Goal: Task Accomplishment & Management: Manage account settings

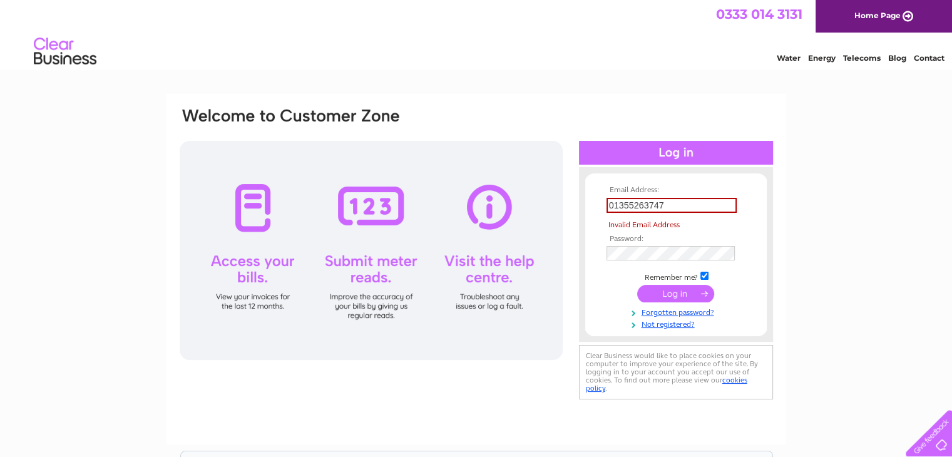
click at [669, 280] on tbody "Email Address: 01355263747 Invalid Email Address Password: Remember me? Forgott…" at bounding box center [675, 257] width 145 height 143
click at [681, 291] on input "submit" at bounding box center [675, 294] width 77 height 18
type input "0"
type input "[EMAIL_ADDRESS][DOMAIN_NAME]"
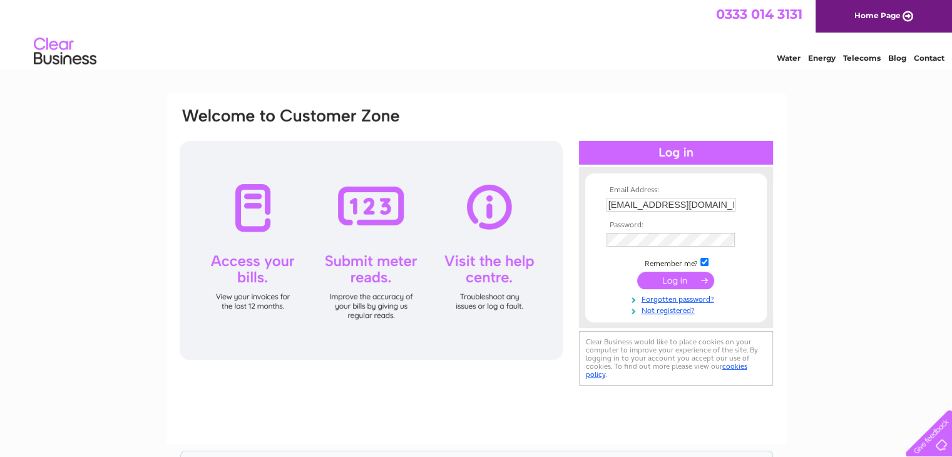
click at [686, 280] on input "submit" at bounding box center [675, 281] width 77 height 18
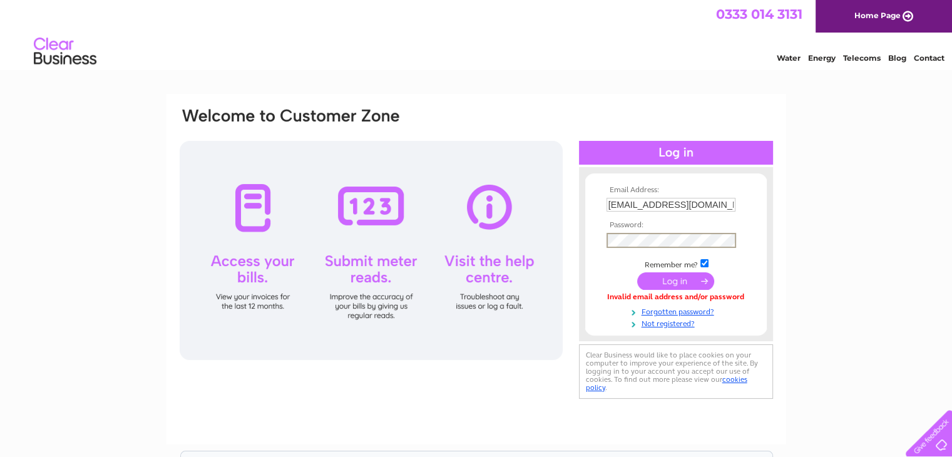
click at [680, 280] on input "submit" at bounding box center [675, 281] width 77 height 18
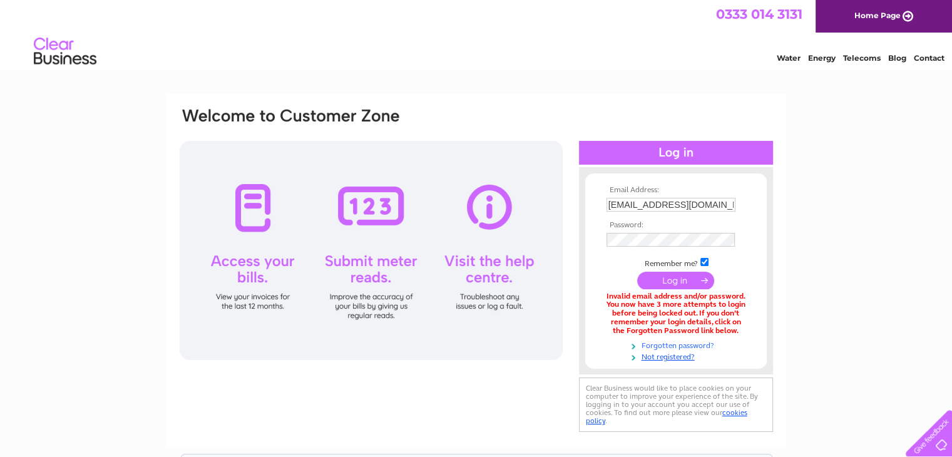
click at [670, 344] on link "Forgotten password?" at bounding box center [677, 345] width 142 height 12
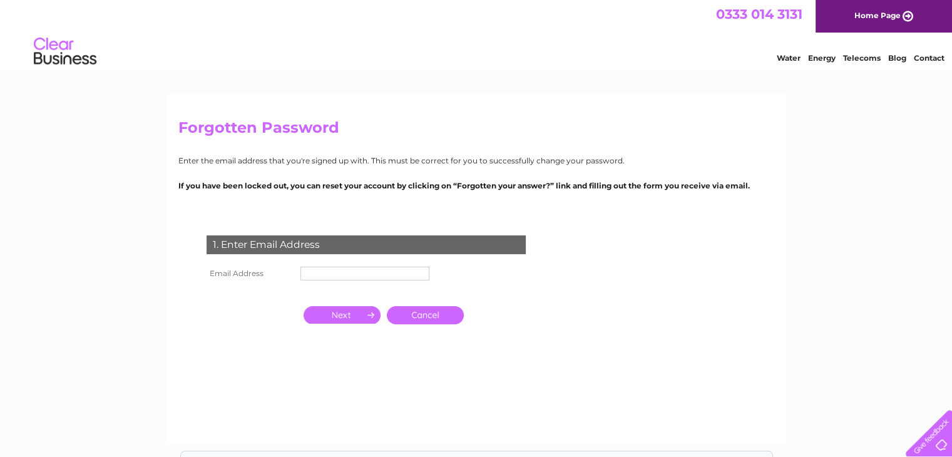
click at [338, 274] on input "text" at bounding box center [364, 274] width 129 height 14
type input "[EMAIL_ADDRESS][DOMAIN_NAME]"
click at [349, 313] on input "button" at bounding box center [341, 316] width 77 height 18
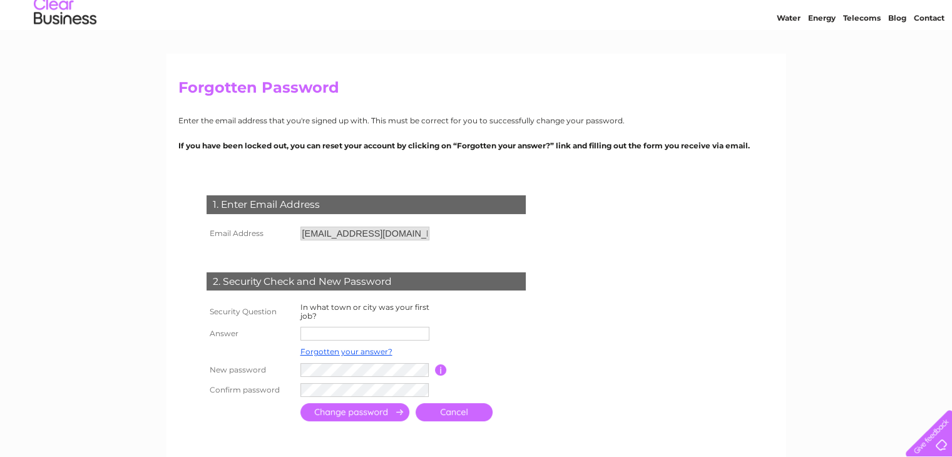
scroll to position [63, 0]
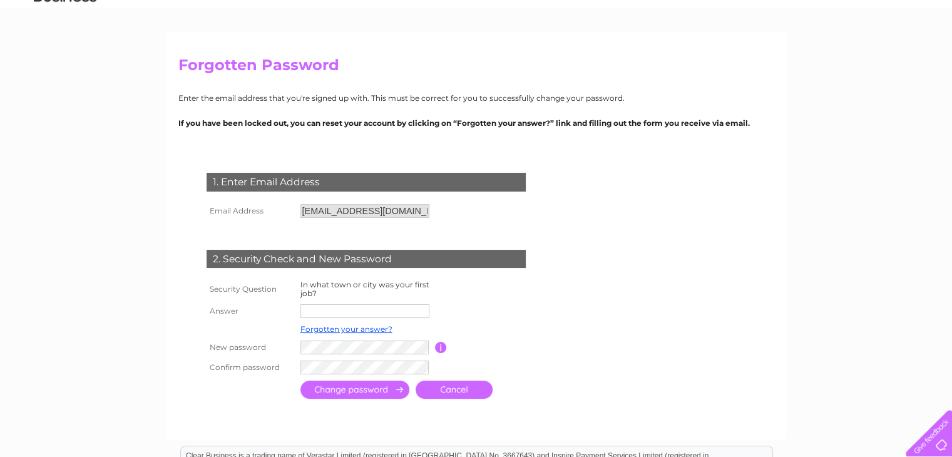
click at [349, 312] on input "text" at bounding box center [364, 311] width 129 height 14
type input "[GEOGRAPHIC_DATA]"
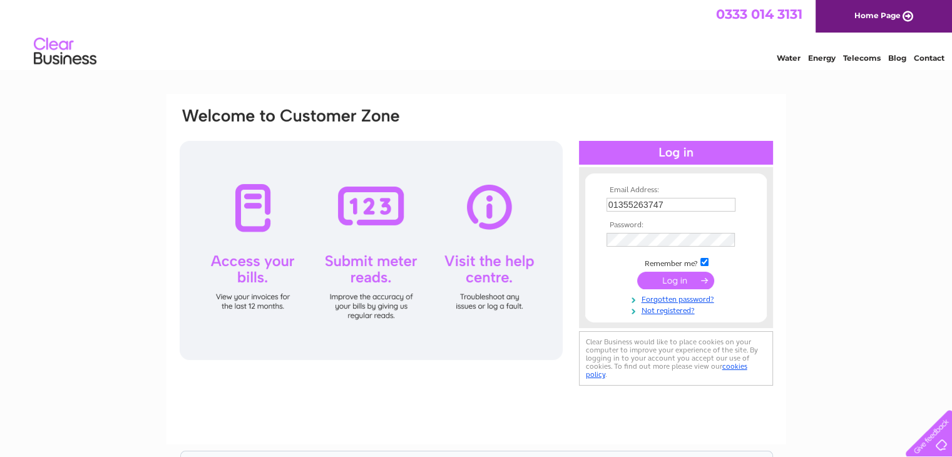
click at [665, 205] on input "01355263747" at bounding box center [670, 205] width 129 height 14
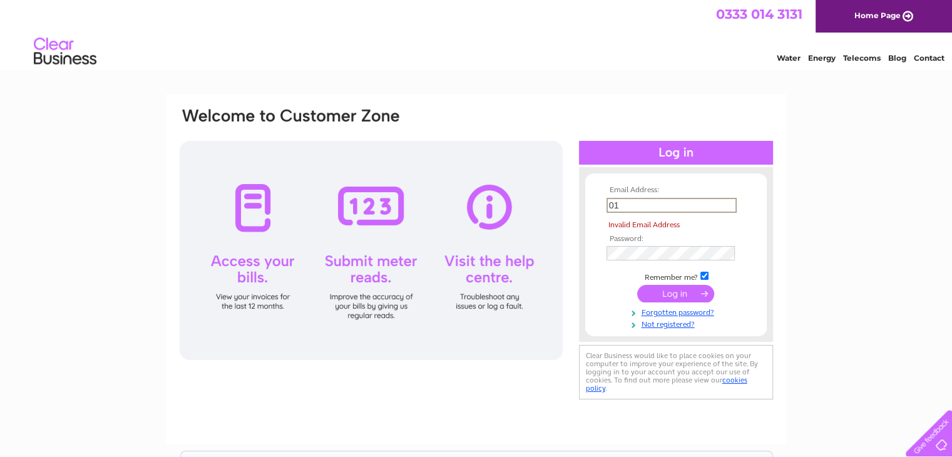
type input "0"
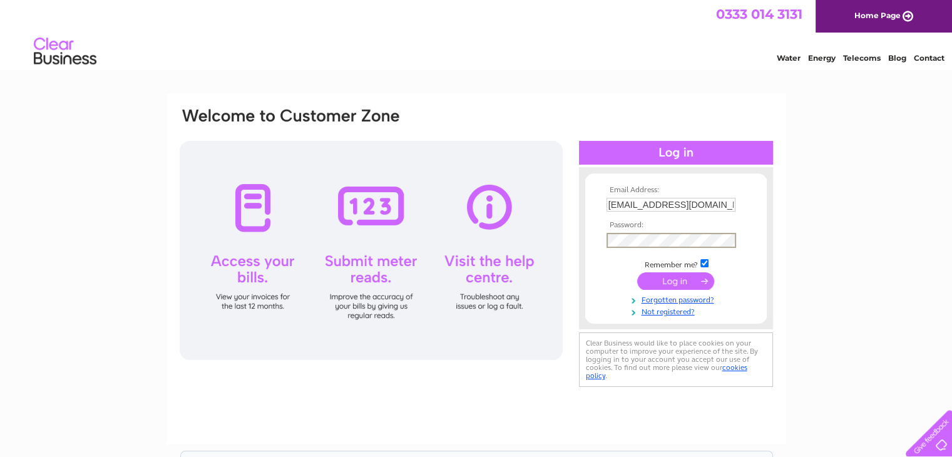
click at [599, 238] on form "Email Address: maccarpetsltd@gmail.com Password:" at bounding box center [675, 251] width 181 height 131
click at [553, 281] on div at bounding box center [371, 250] width 383 height 219
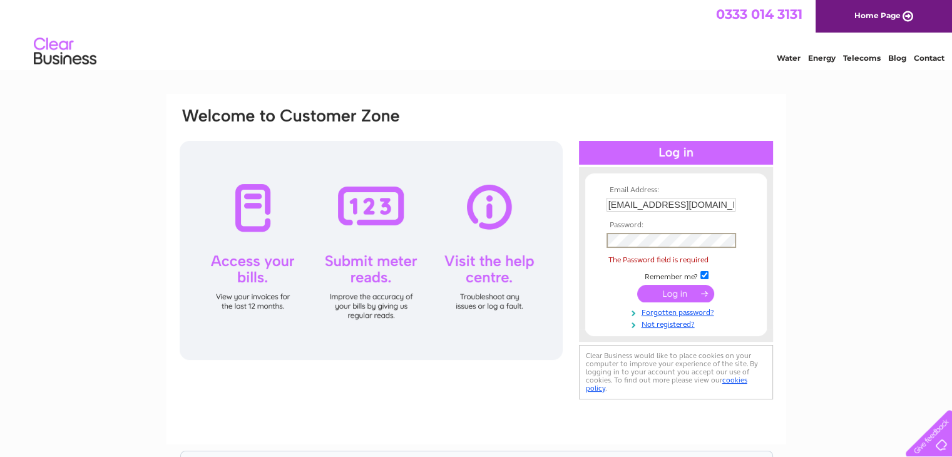
click at [678, 206] on input "[EMAIL_ADDRESS][DOMAIN_NAME]" at bounding box center [670, 205] width 129 height 14
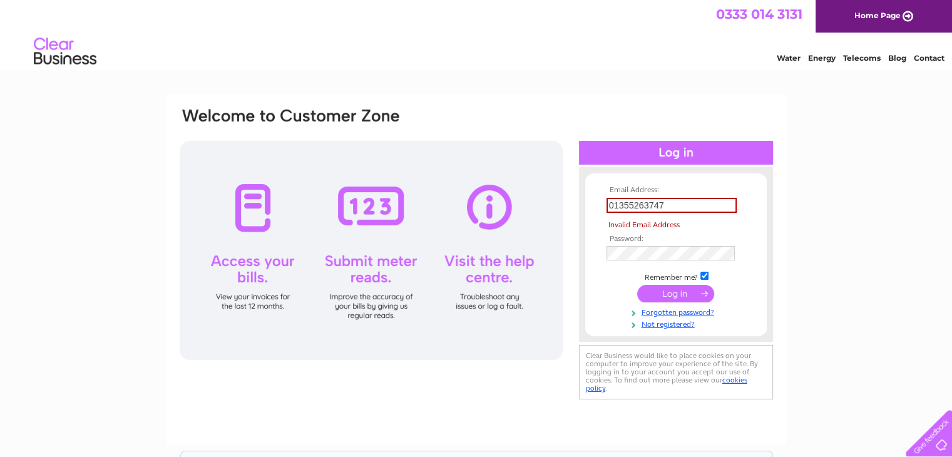
click at [666, 206] on input "01355263747" at bounding box center [671, 205] width 130 height 15
type input "0"
type input "maccarpetsltd@gmail.com"
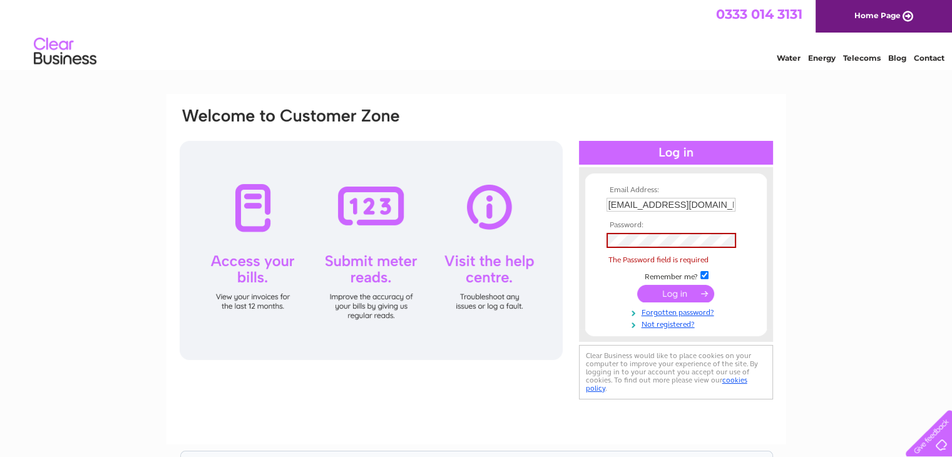
click at [845, 265] on div "Email Address: maccarpetsltd@gmail.com Password: Forgotten password?" at bounding box center [476, 376] width 952 height 564
click at [672, 314] on link "Forgotten password?" at bounding box center [677, 311] width 142 height 12
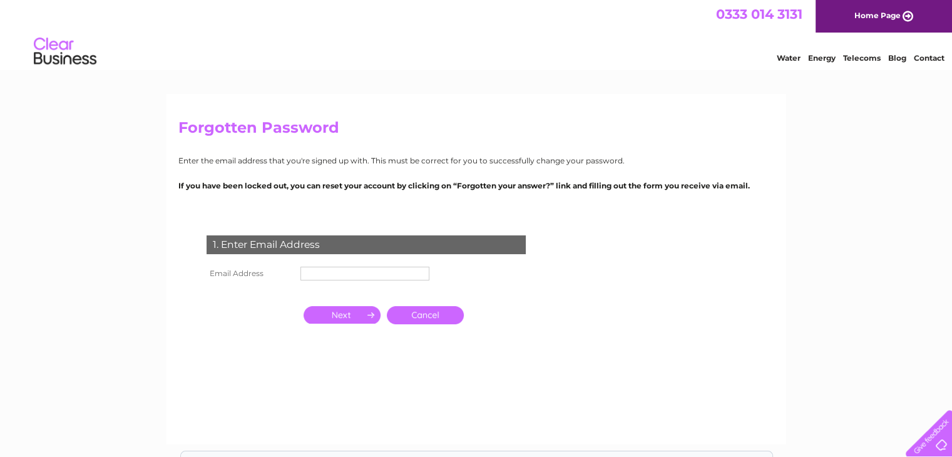
click at [330, 276] on input "text" at bounding box center [364, 274] width 129 height 14
type input "[EMAIL_ADDRESS][DOMAIN_NAME]"
click at [349, 314] on input "button" at bounding box center [341, 315] width 77 height 18
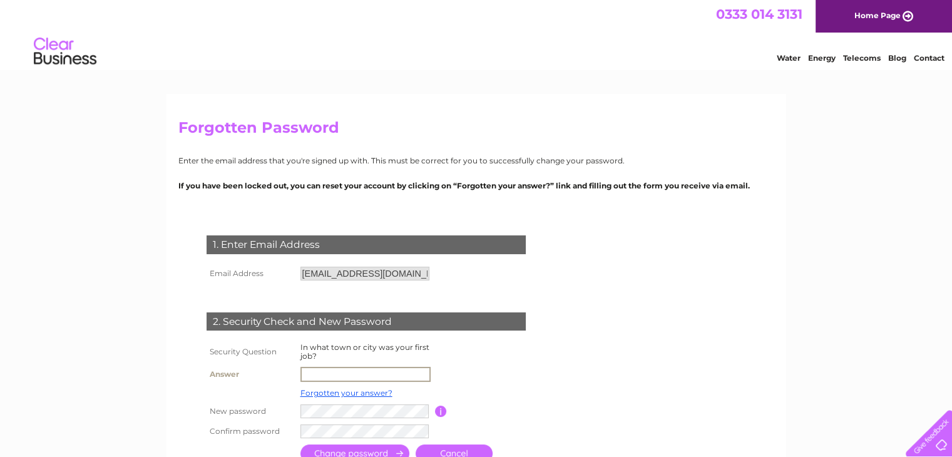
click at [354, 373] on input "text" at bounding box center [365, 374] width 130 height 15
type input "Glasgow"
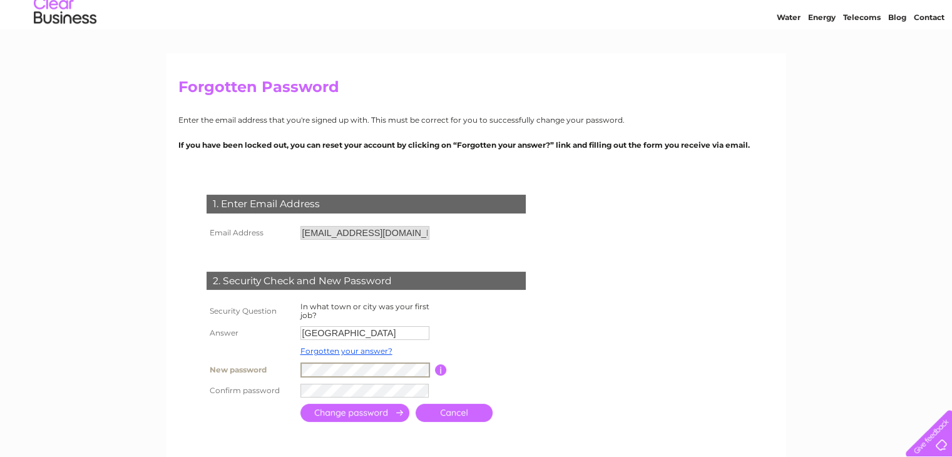
scroll to position [63, 0]
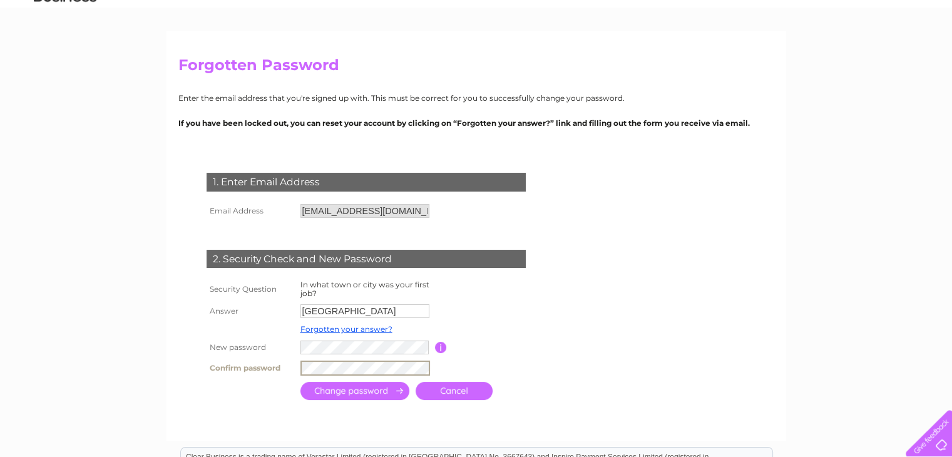
click at [556, 391] on div "1. Enter Email Address Email Address maccarpetsltd@gmail.com Cancel" at bounding box center [368, 281] width 380 height 243
click at [370, 392] on input "submit" at bounding box center [354, 389] width 109 height 18
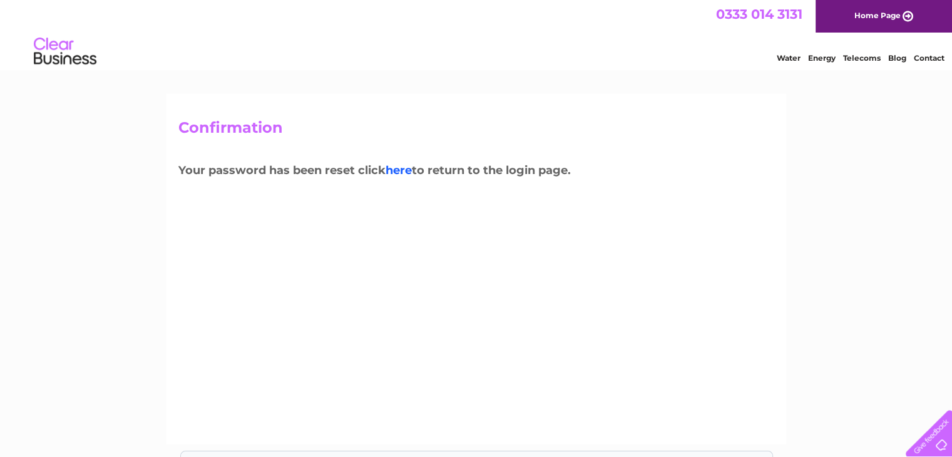
click at [843, 63] on link "here" at bounding box center [862, 56] width 38 height 13
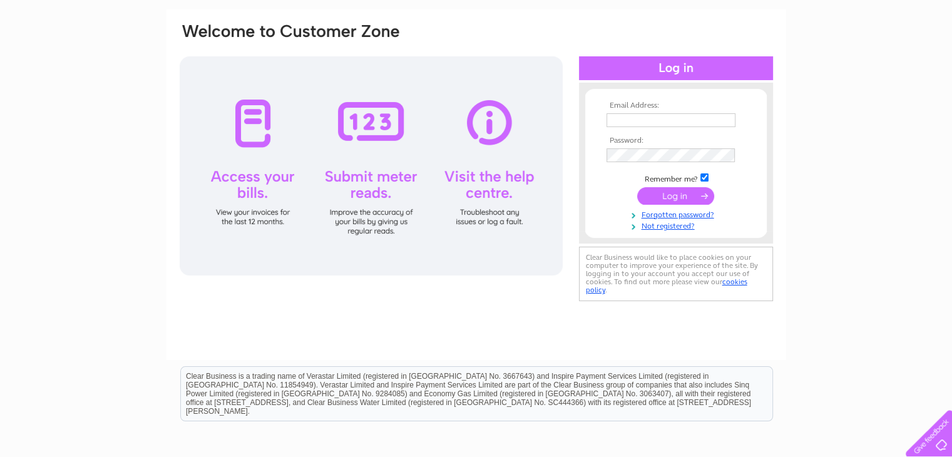
scroll to position [63, 0]
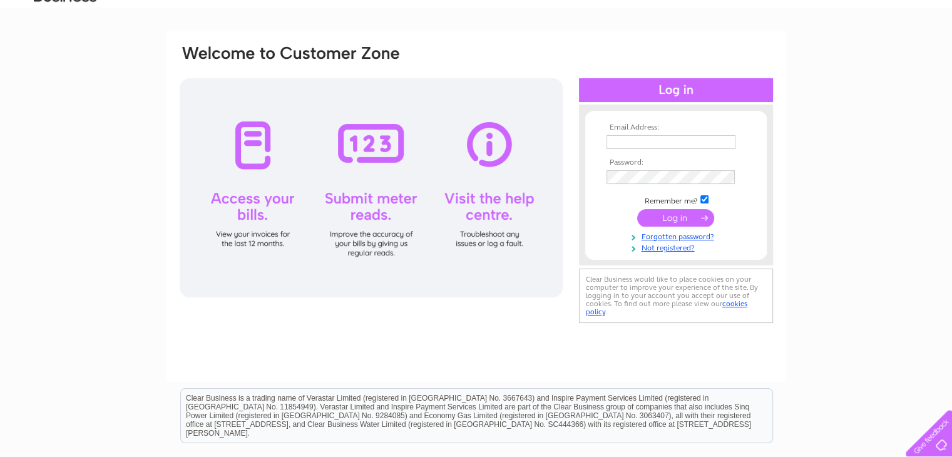
type input "maccarpetsltd@gmail.com"
click at [677, 216] on input "submit" at bounding box center [675, 218] width 77 height 18
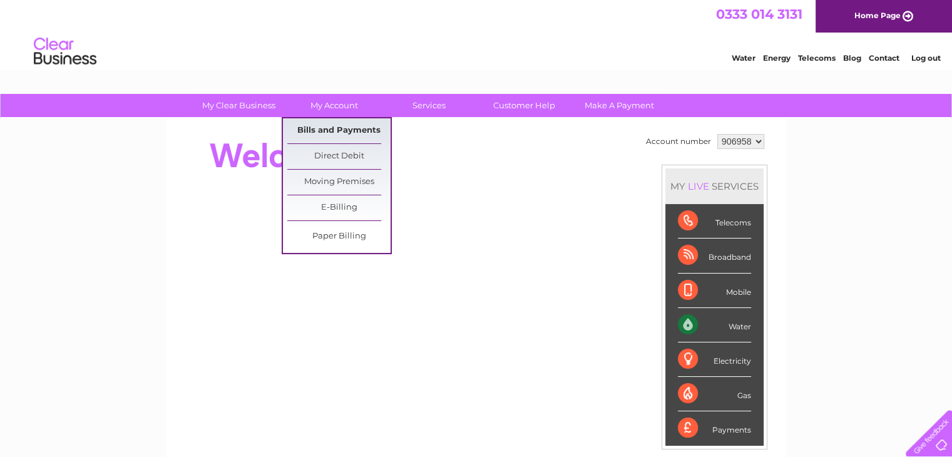
click at [343, 128] on link "Bills and Payments" at bounding box center [338, 130] width 103 height 25
